Goal: Find specific page/section: Find specific page/section

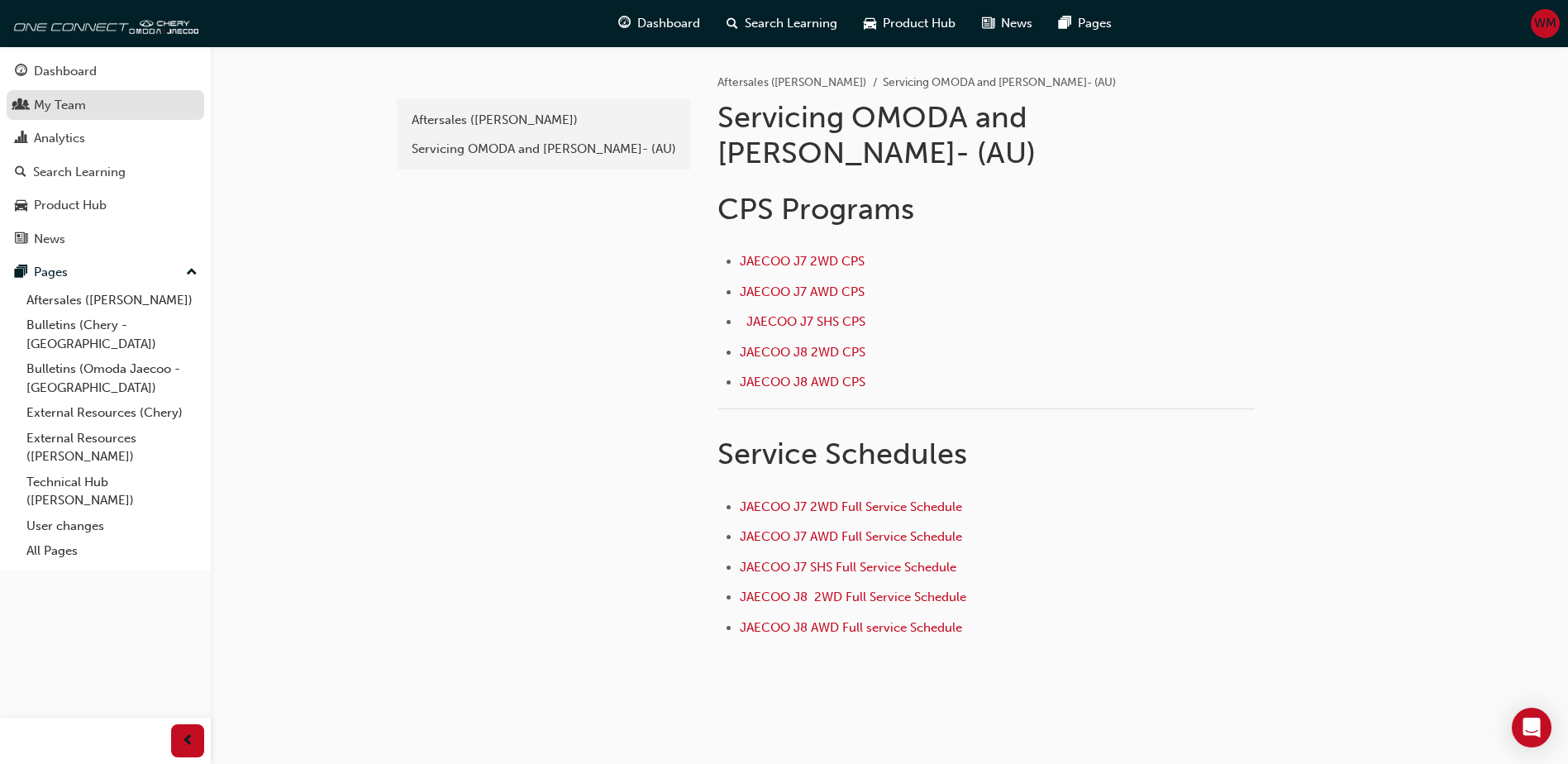
click at [60, 102] on div "My Team" at bounding box center [60, 105] width 52 height 19
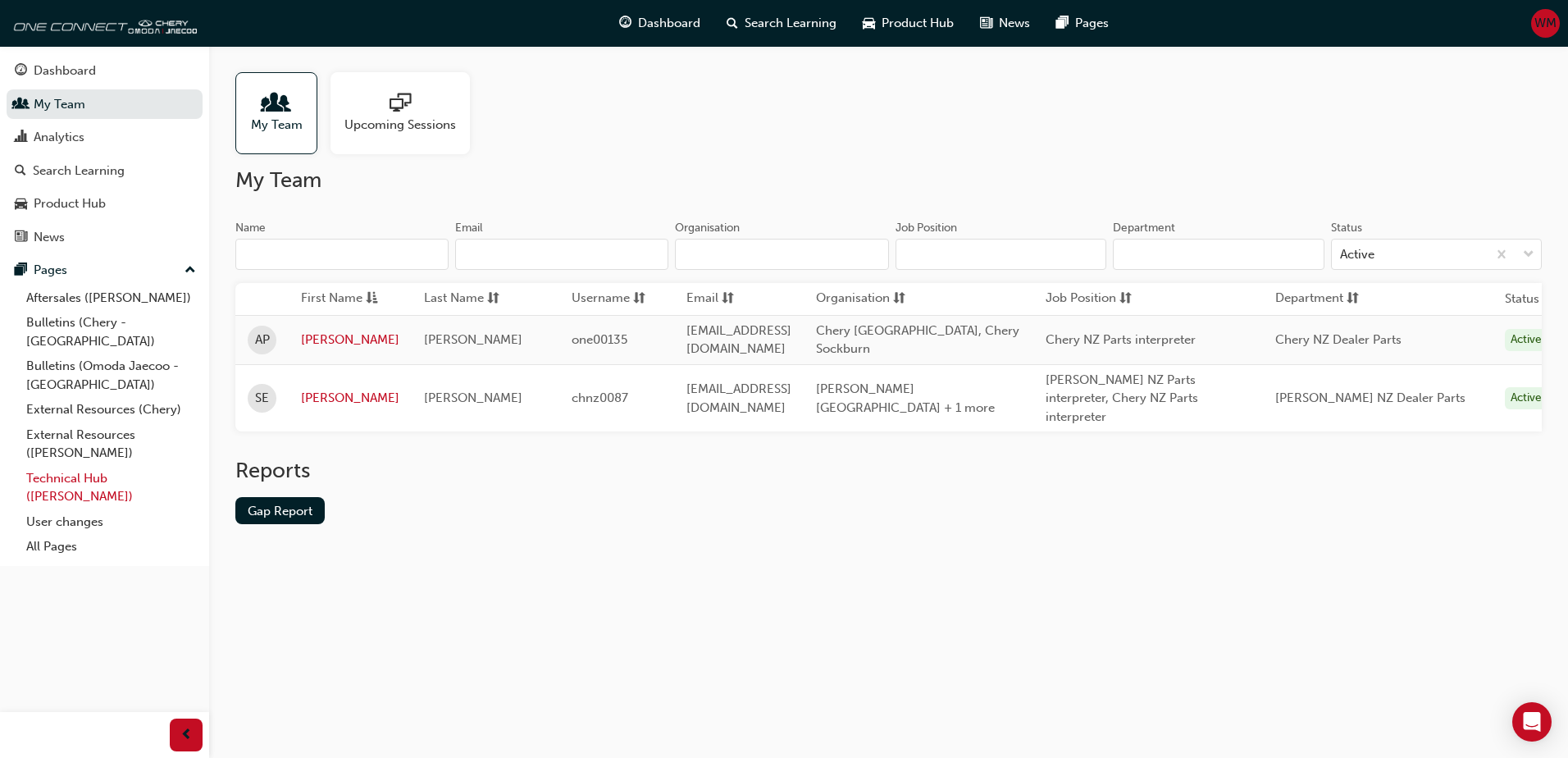
click at [85, 466] on link "Technical Hub ([PERSON_NAME])" at bounding box center [110, 487] width 183 height 44
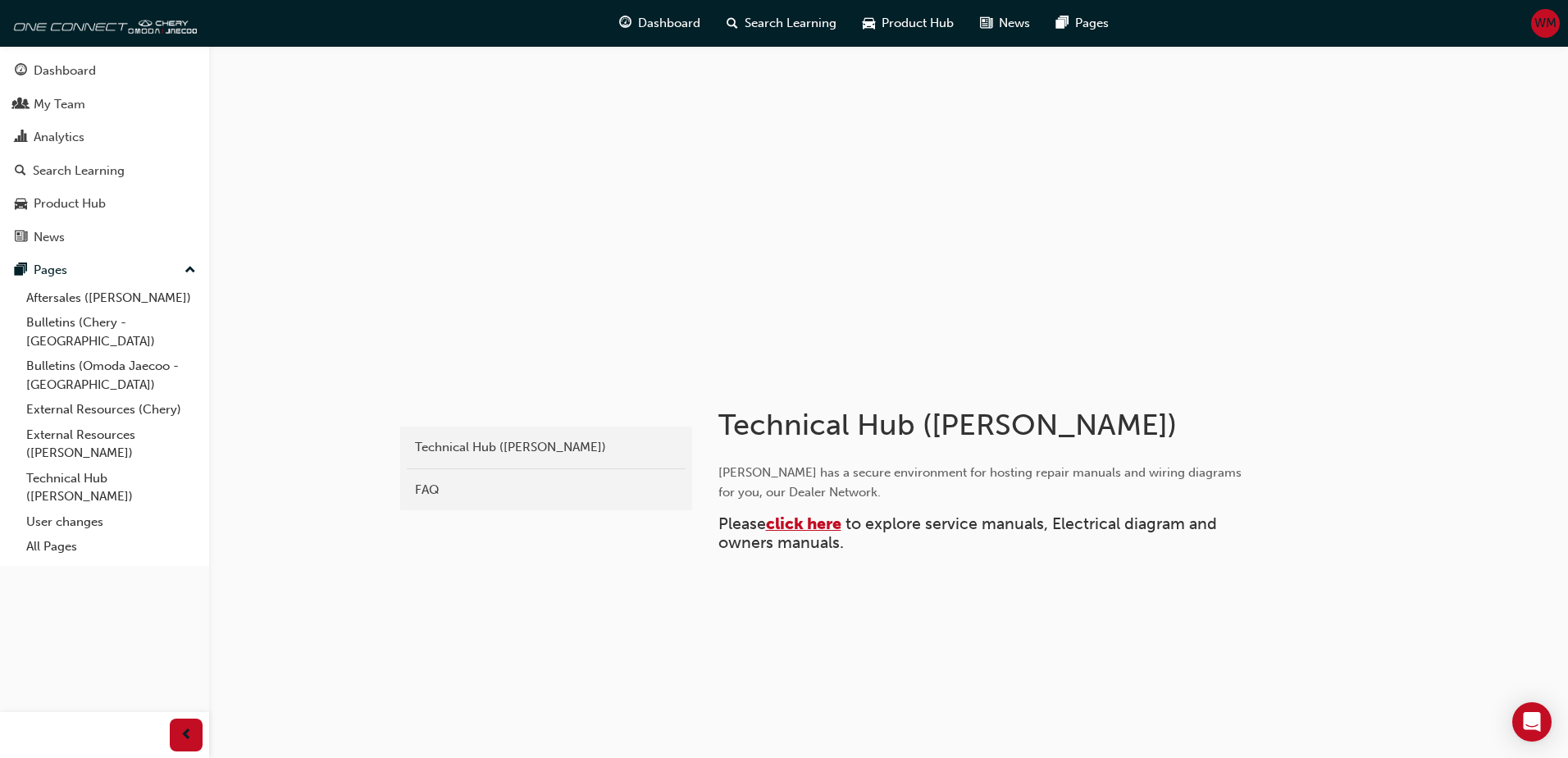
click at [823, 523] on span "click here" at bounding box center [804, 523] width 76 height 19
click at [110, 422] on link "External Resources ([PERSON_NAME])" at bounding box center [110, 444] width 183 height 44
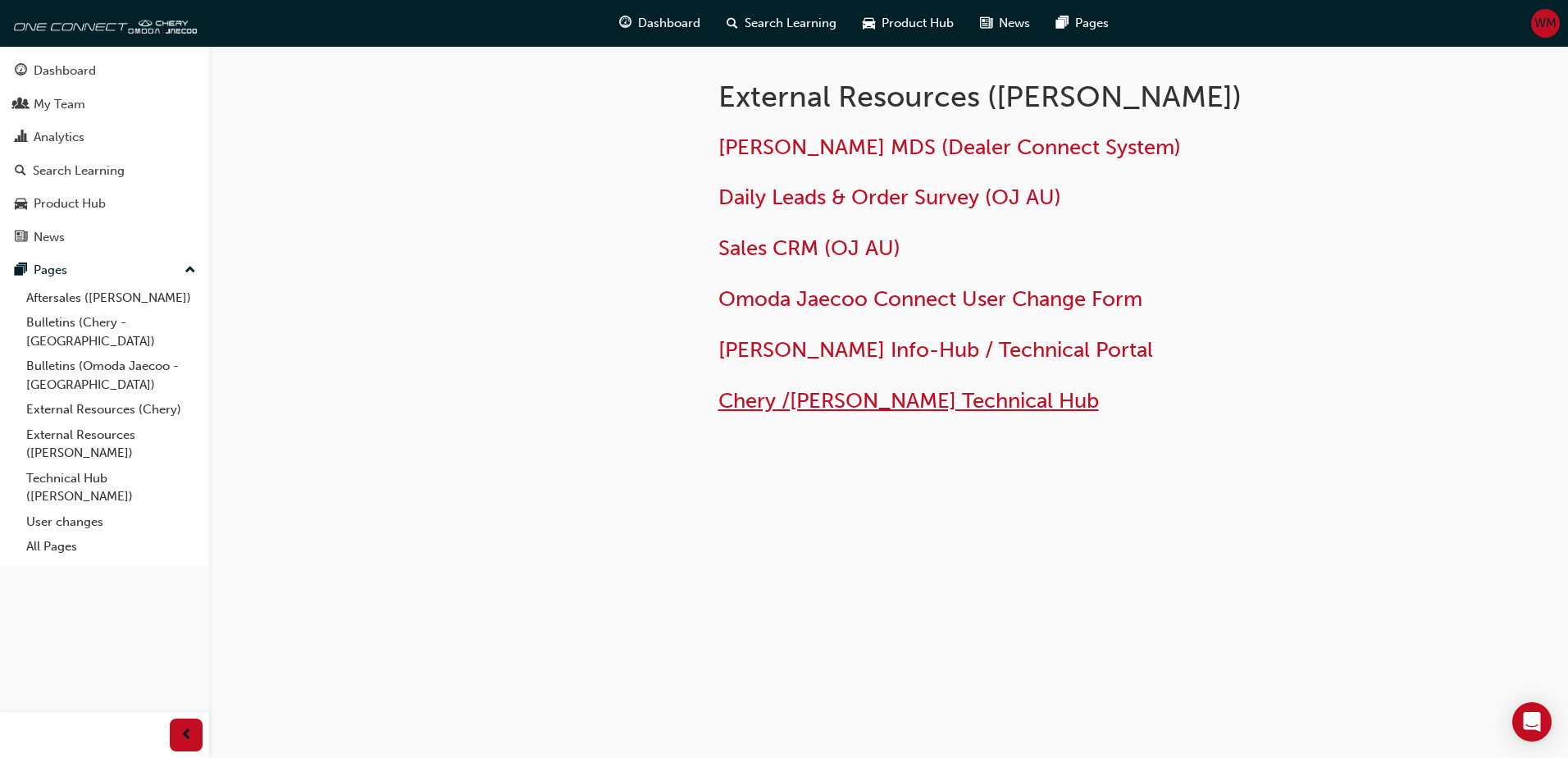
click at [876, 403] on span "Chery /[PERSON_NAME] Technical Hub" at bounding box center [909, 401] width 380 height 26
